Goal: Task Accomplishment & Management: Use online tool/utility

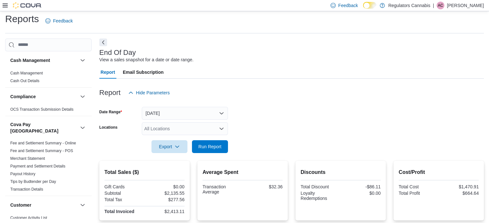
scroll to position [4, 0]
click at [216, 146] on span "Run Report" at bounding box center [209, 146] width 23 height 6
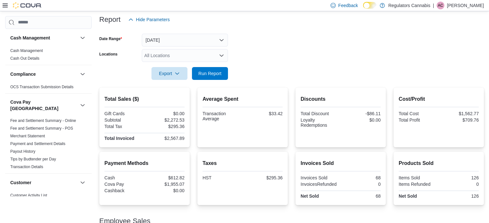
scroll to position [23, 0]
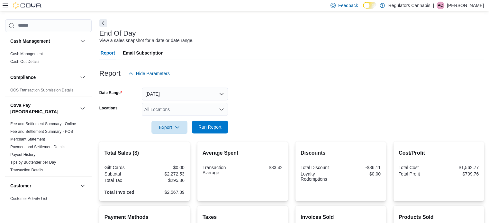
click at [213, 121] on span "Run Report" at bounding box center [210, 127] width 28 height 13
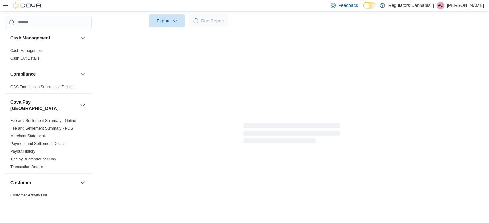
scroll to position [146, 0]
